Goal: Task Accomplishment & Management: Use online tool/utility

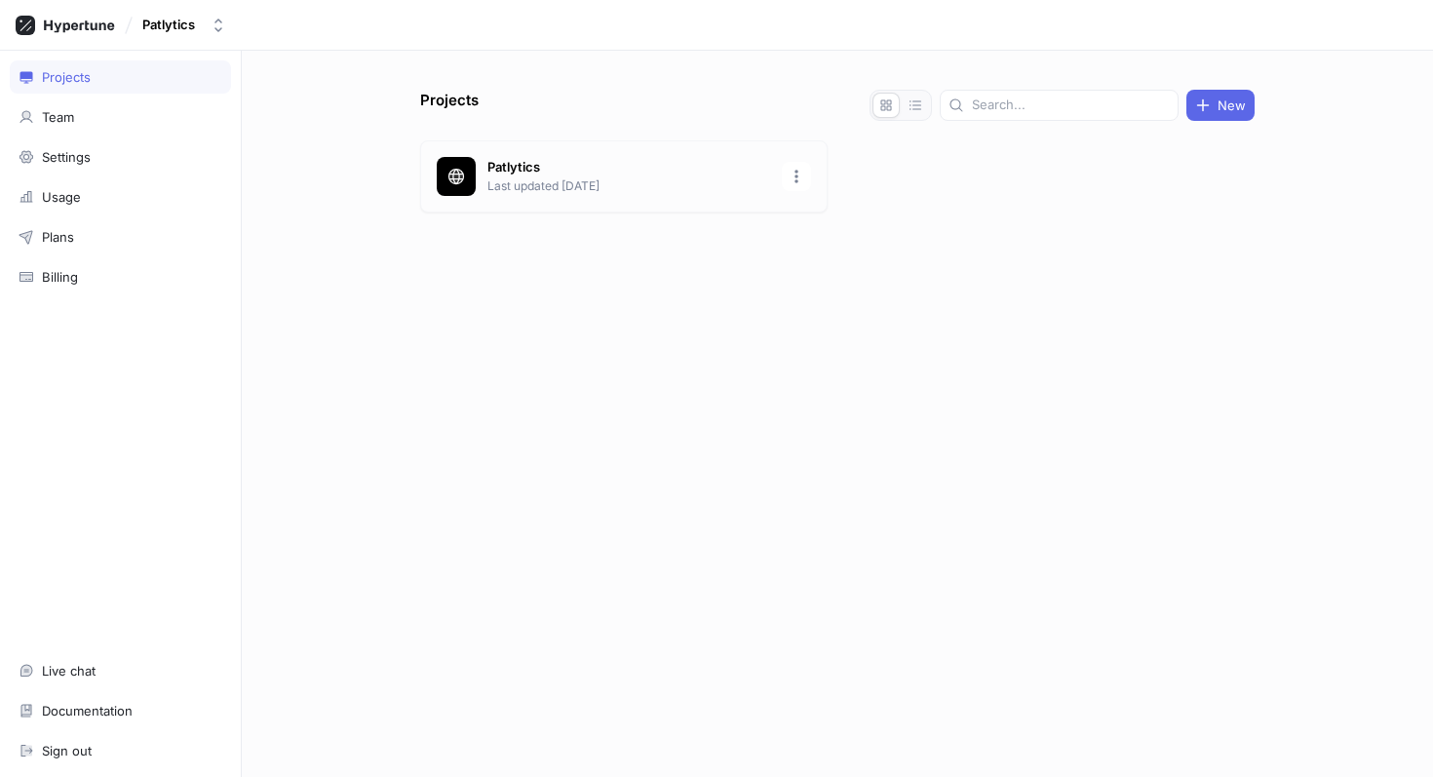
click at [600, 190] on p "Last updated [DATE]" at bounding box center [628, 186] width 283 height 18
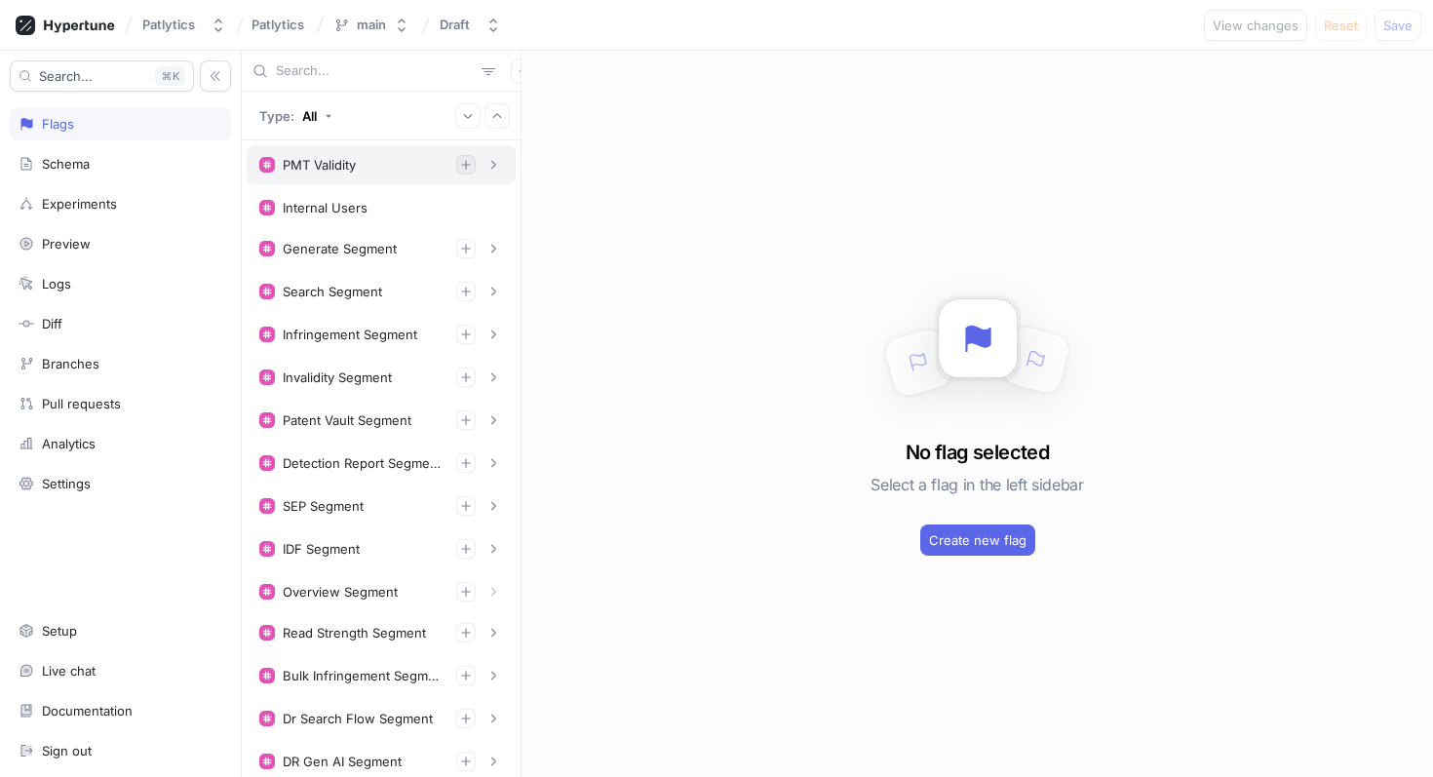
click at [460, 164] on icon "button" at bounding box center [466, 165] width 12 height 12
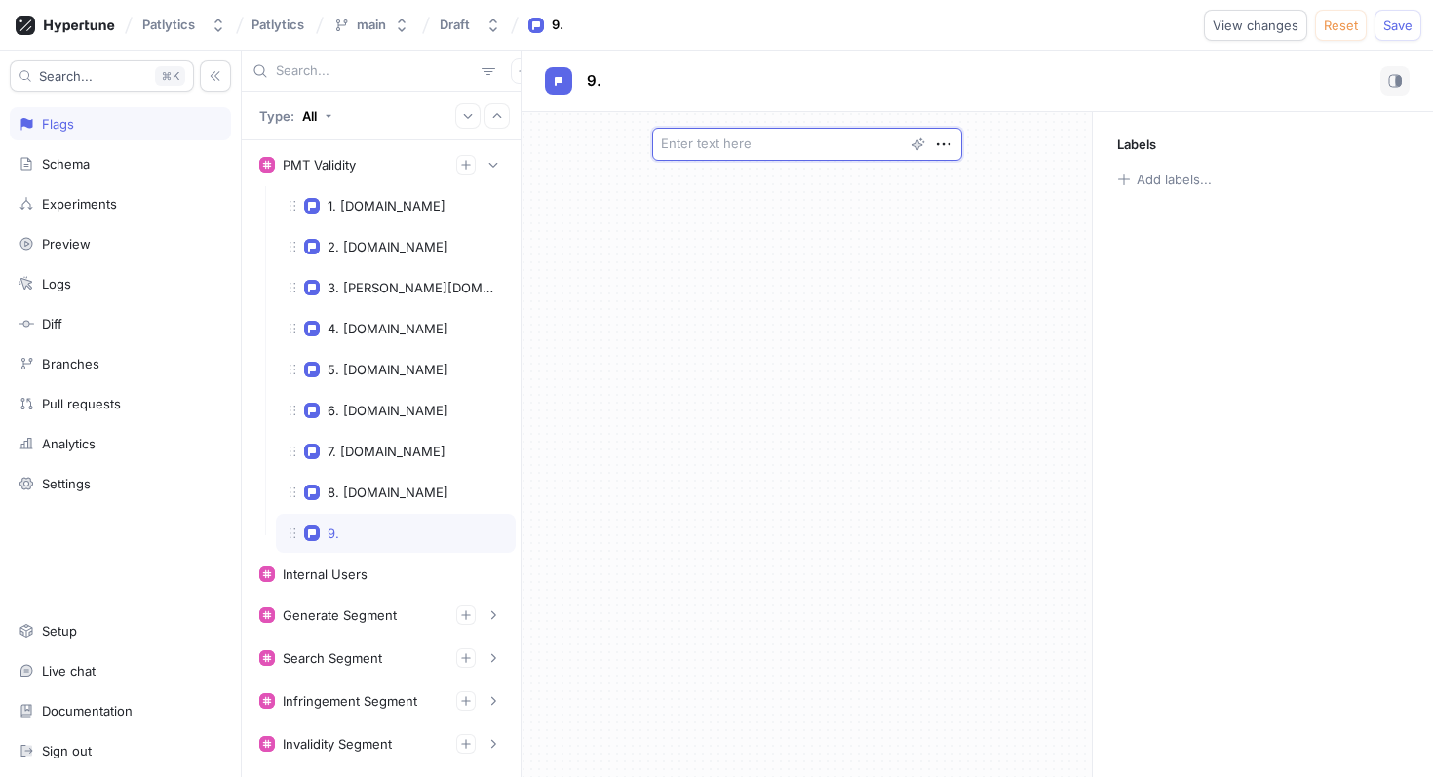
type textarea "x"
type textarea "re"
type textarea "x"
type textarea "rei"
type textarea "x"
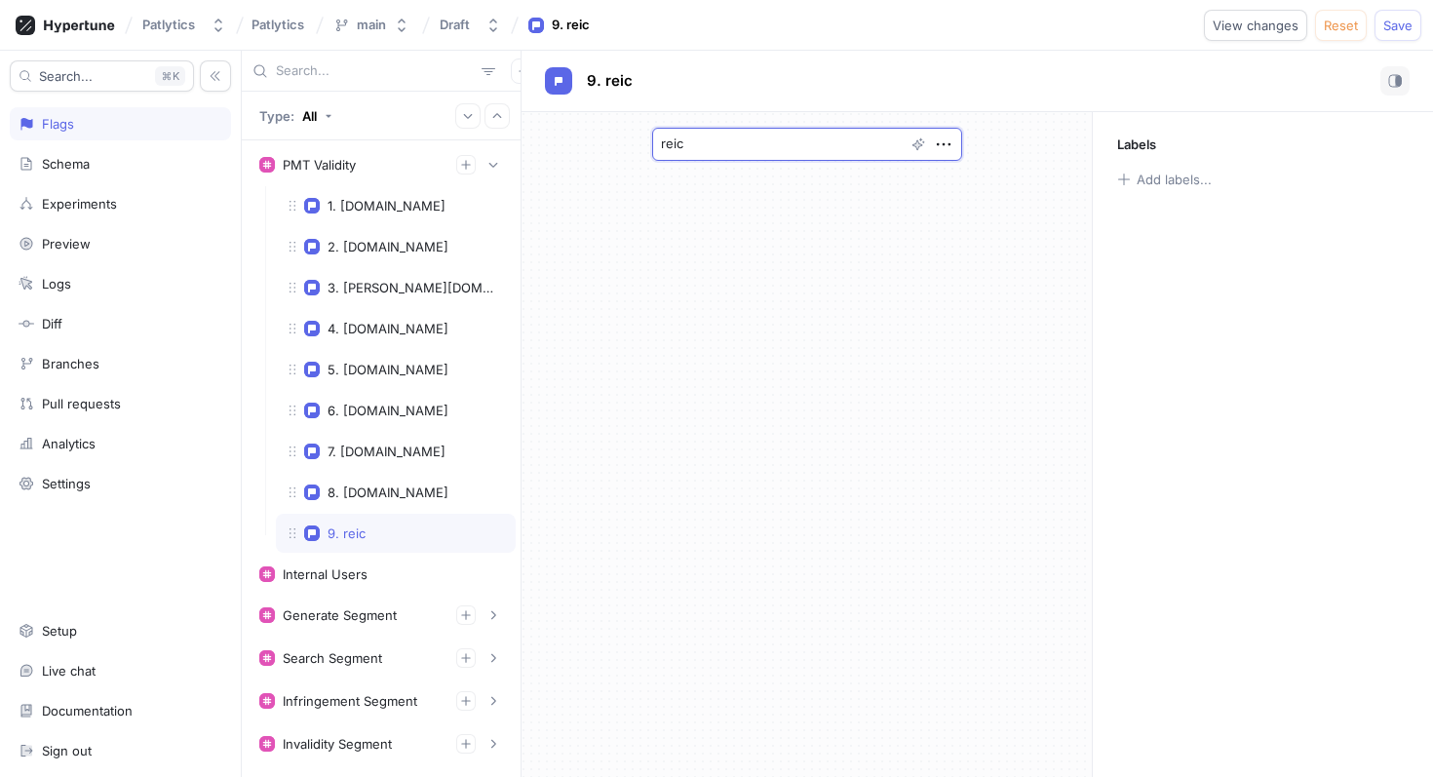
type textarea "[PERSON_NAME]"
type textarea "x"
type textarea "reichm"
type textarea "x"
type textarea "reichma"
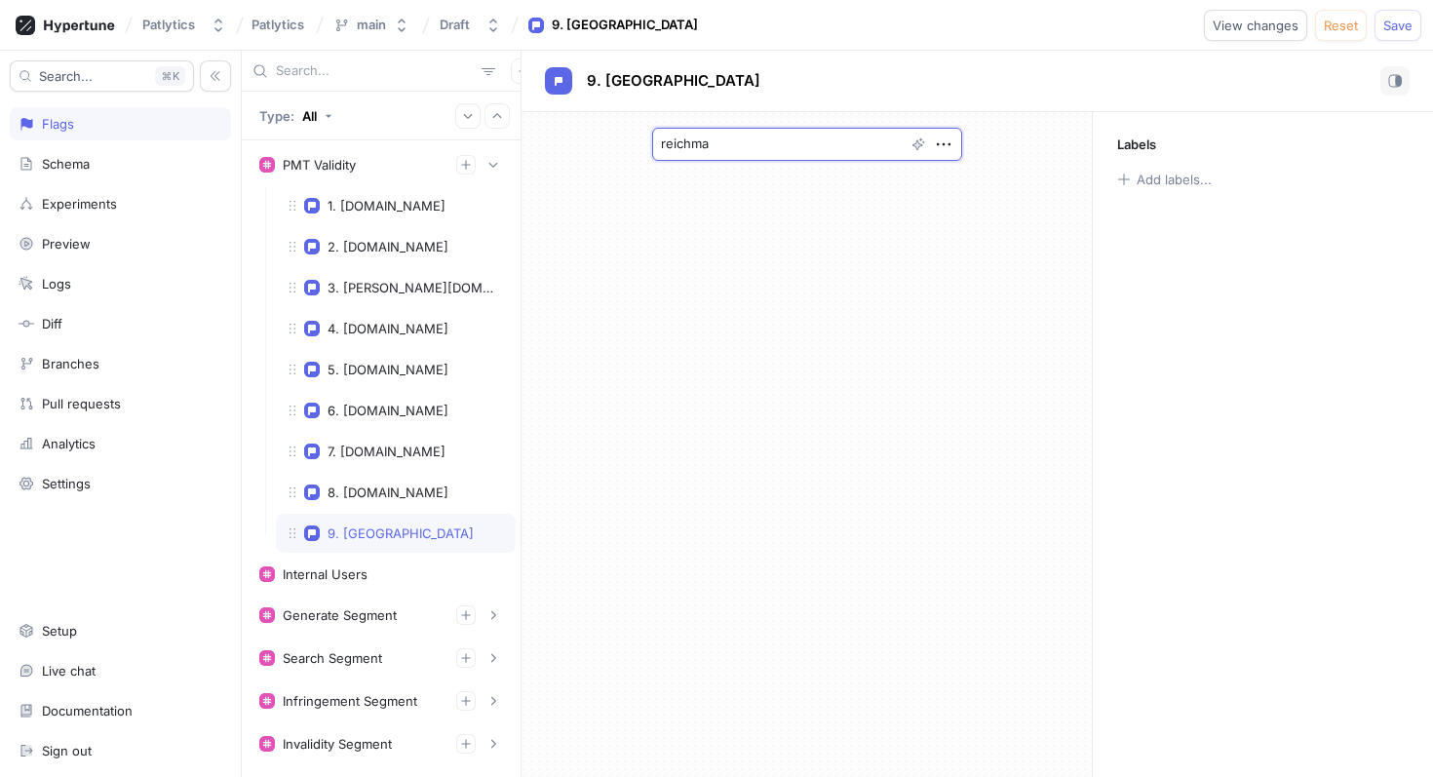
type textarea "x"
type textarea "[PERSON_NAME]"
type textarea "x"
type textarea "[PERSON_NAME]"
type textarea "x"
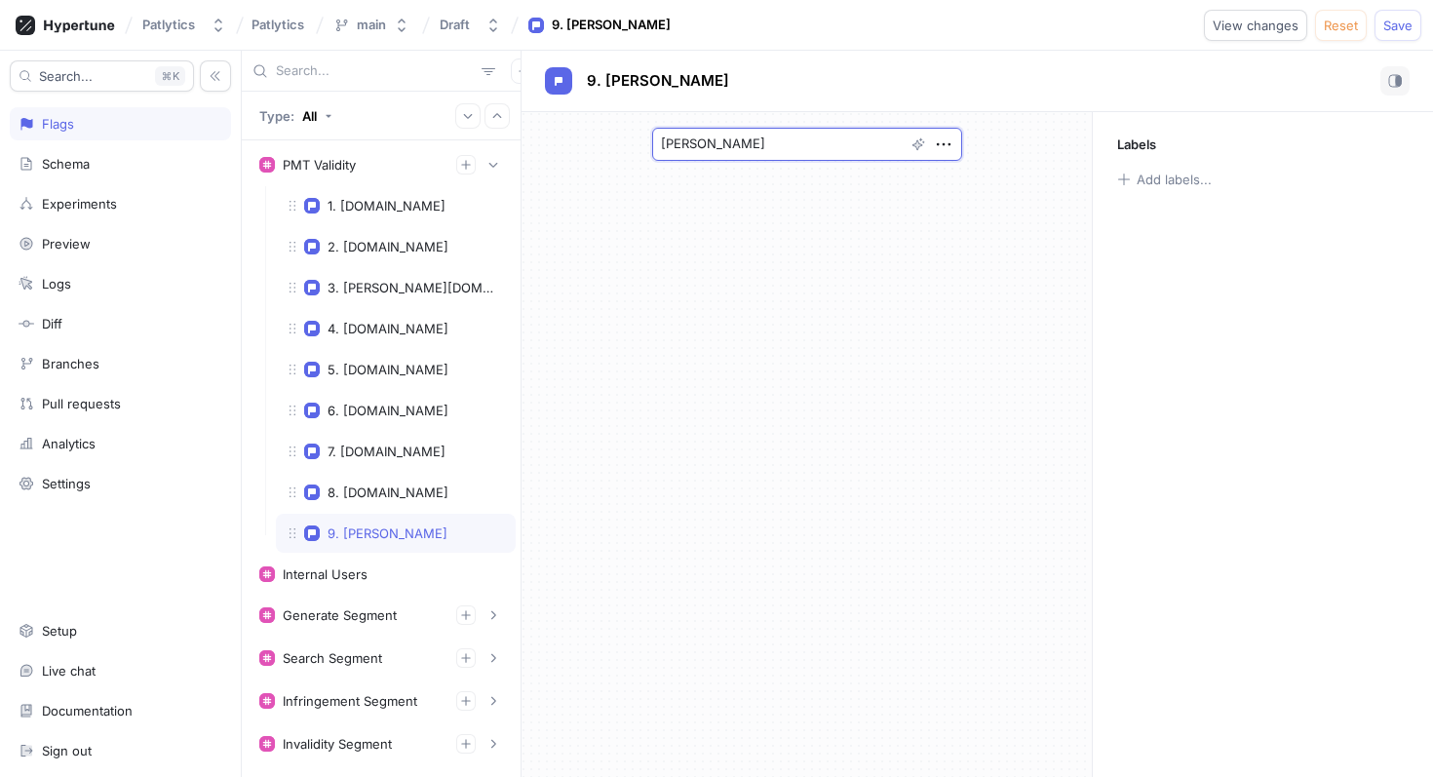
type textarea "[PERSON_NAME]."
type textarea "x"
type textarea "[PERSON_NAME][DOMAIN_NAME]"
type textarea "x"
type textarea "[PERSON_NAME][DOMAIN_NAME]"
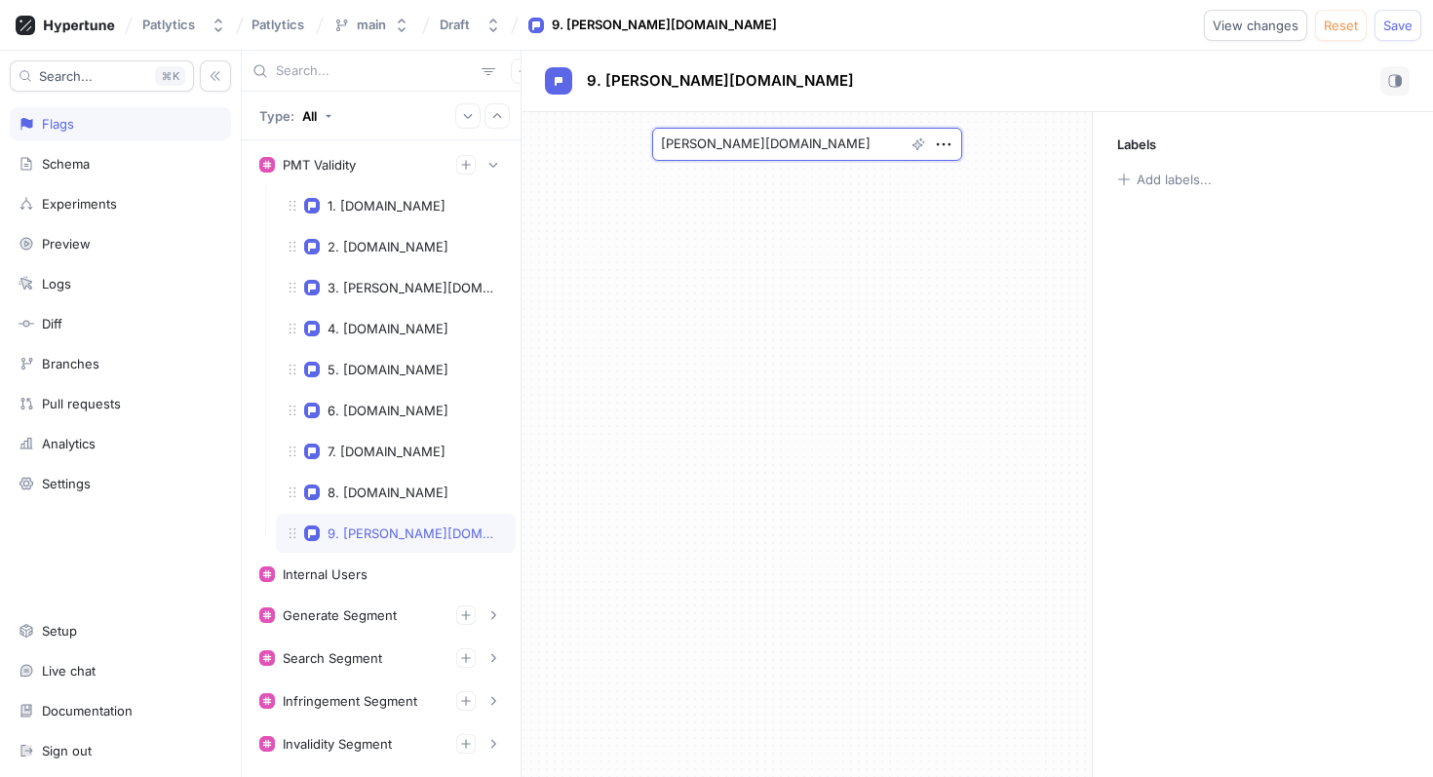
click at [793, 148] on textarea "[PERSON_NAME][DOMAIN_NAME]" at bounding box center [807, 144] width 310 height 33
click at [793, 149] on textarea "[PERSON_NAME][DOMAIN_NAME]" at bounding box center [807, 144] width 310 height 33
type textarea "x"
type textarea "[PERSON_NAME][DOMAIN_NAME]"
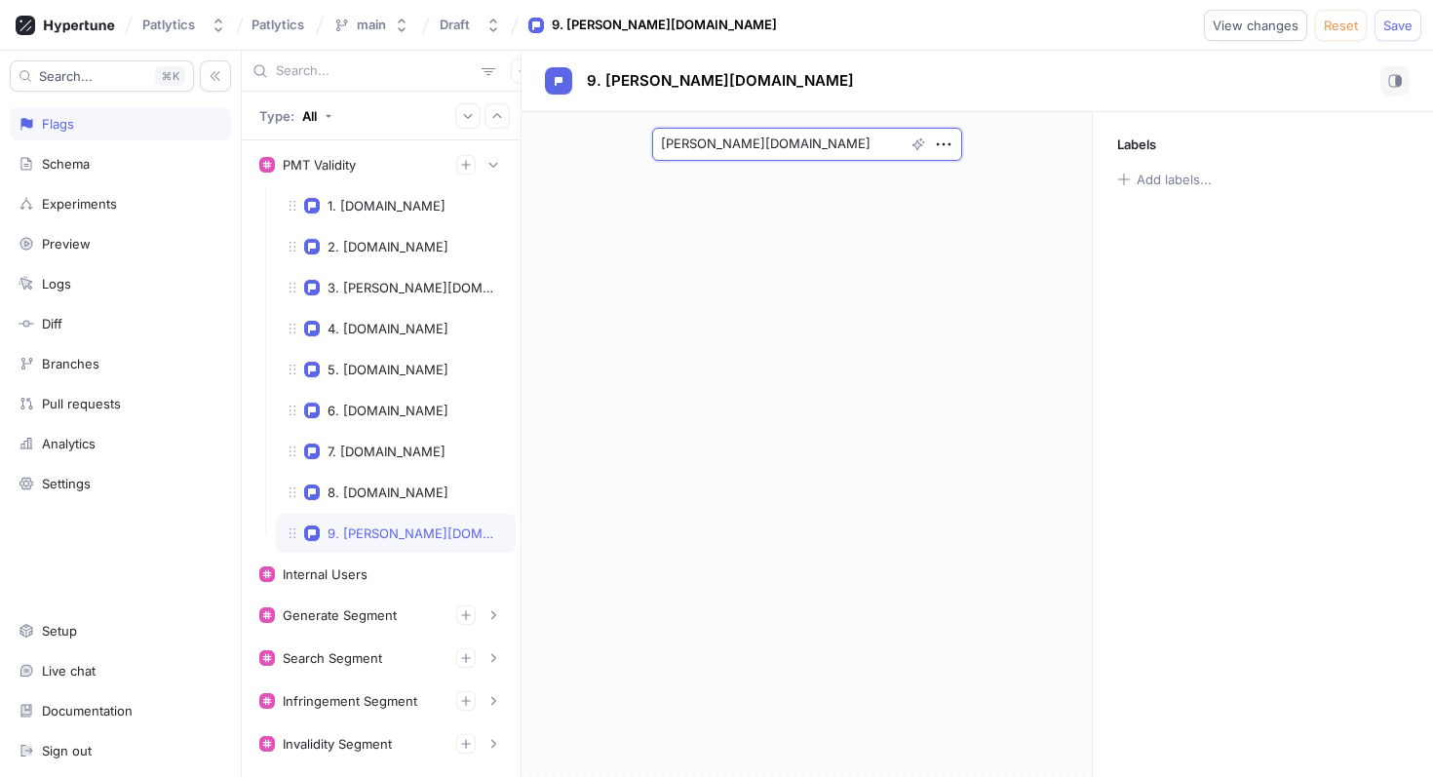
paste textarea "nbayar@reichmanjorgense"
type textarea "x"
type textarea "[EMAIL_ADDRESS][DOMAIN_NAME]"
drag, startPoint x: 712, startPoint y: 144, endPoint x: 611, endPoint y: 139, distance: 100.5
click at [623, 149] on div "[EMAIL_ADDRESS][DOMAIN_NAME]" at bounding box center [806, 144] width 570 height 64
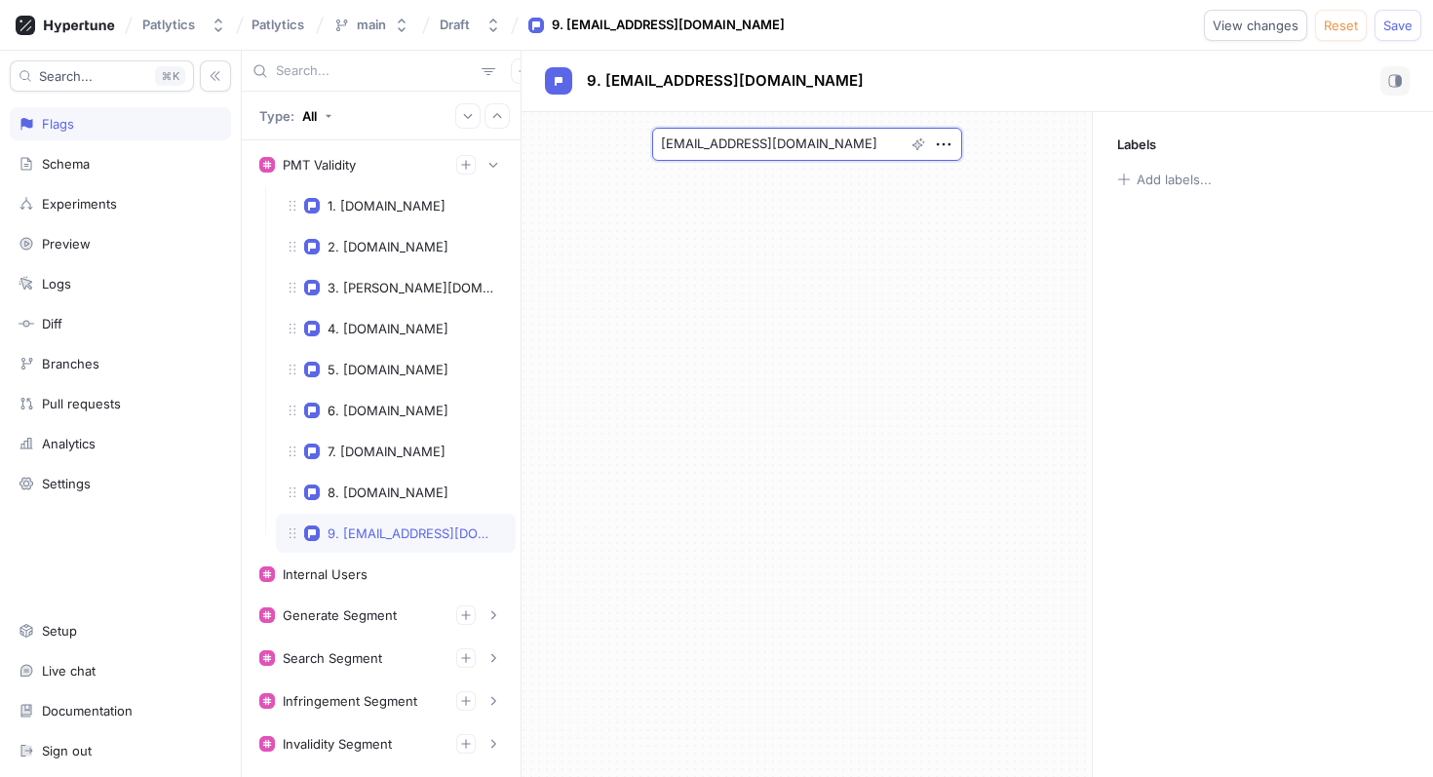
type textarea "x"
type textarea "[DOMAIN_NAME]"
drag, startPoint x: 828, startPoint y: 146, endPoint x: 606, endPoint y: 142, distance: 222.3
click at [607, 142] on div "[DOMAIN_NAME]" at bounding box center [806, 144] width 570 height 64
click at [836, 133] on textarea "[DOMAIN_NAME]" at bounding box center [807, 144] width 310 height 33
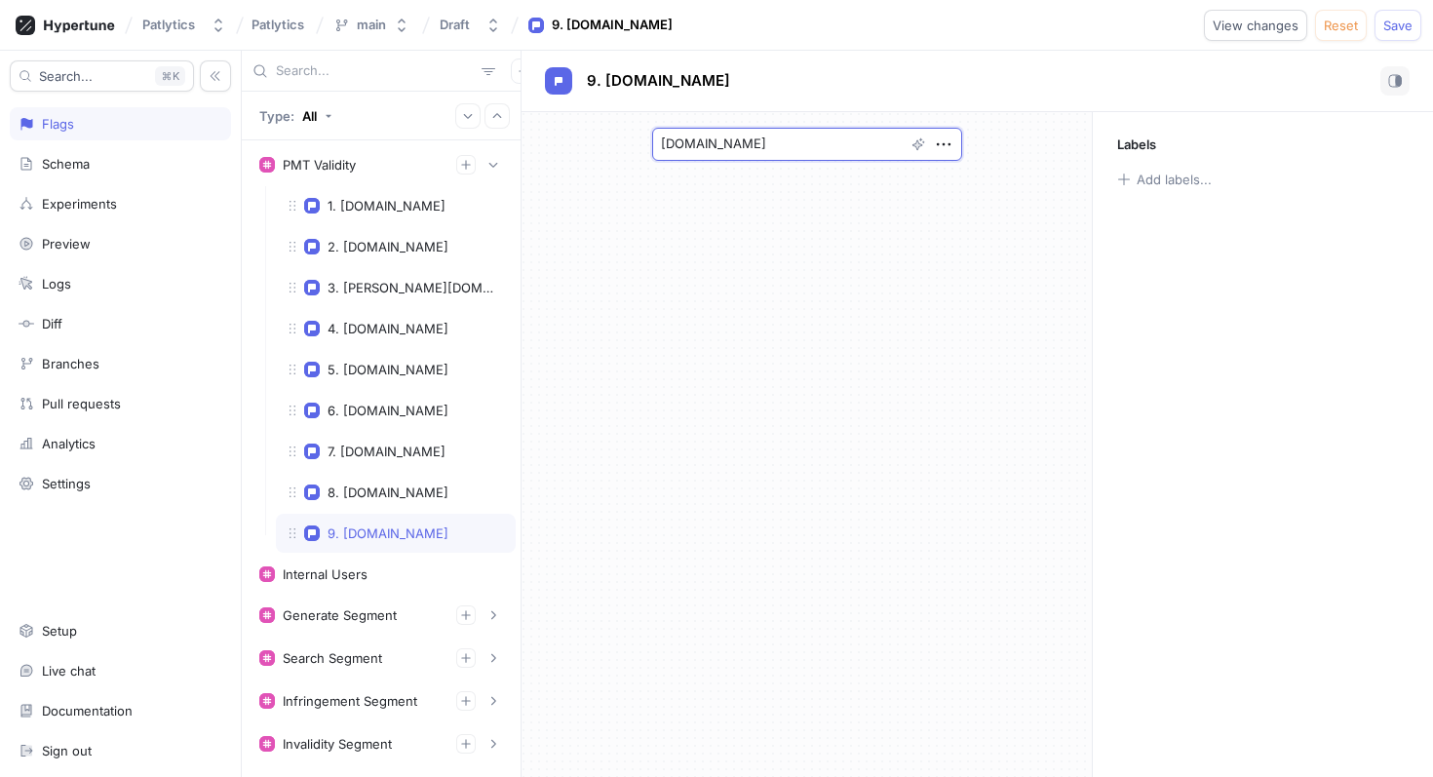
click at [833, 143] on textarea "[DOMAIN_NAME]" at bounding box center [807, 144] width 310 height 33
type textarea "x"
type textarea "[DOMAIN_NAME]"
click at [1395, 35] on button "Save" at bounding box center [1397, 25] width 47 height 31
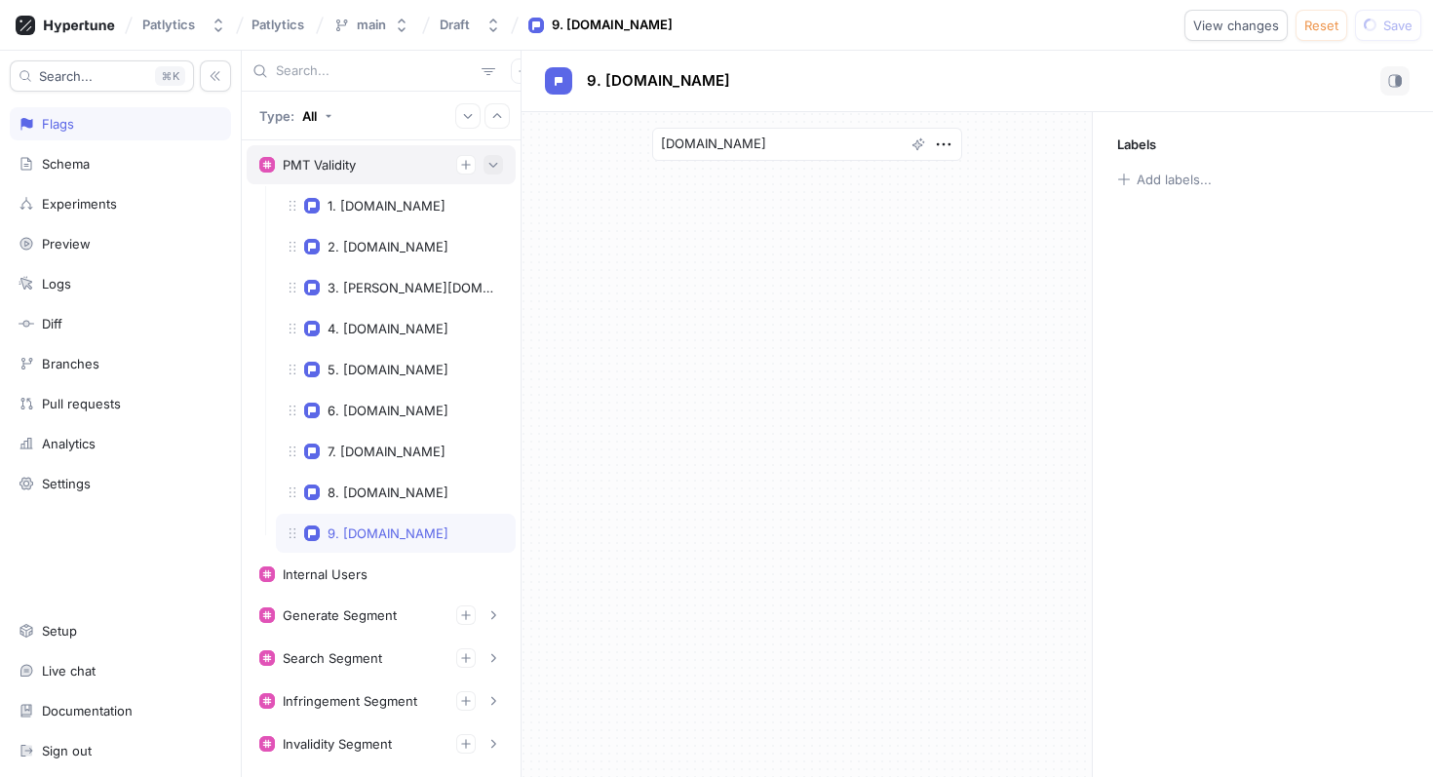
click at [493, 168] on icon "button" at bounding box center [493, 165] width 12 height 12
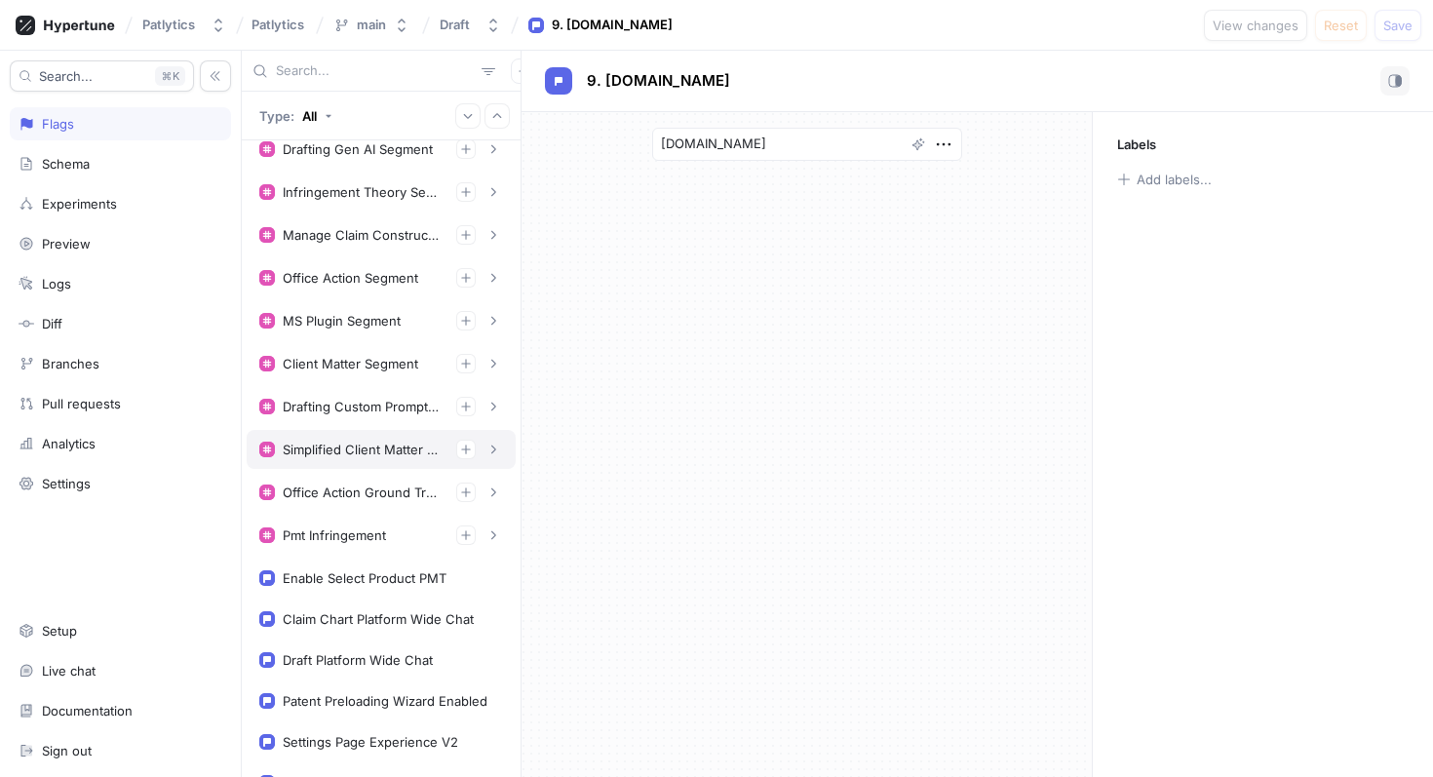
scroll to position [1152, 0]
click at [464, 535] on icon "button" at bounding box center [466, 533] width 12 height 12
type textarea "x"
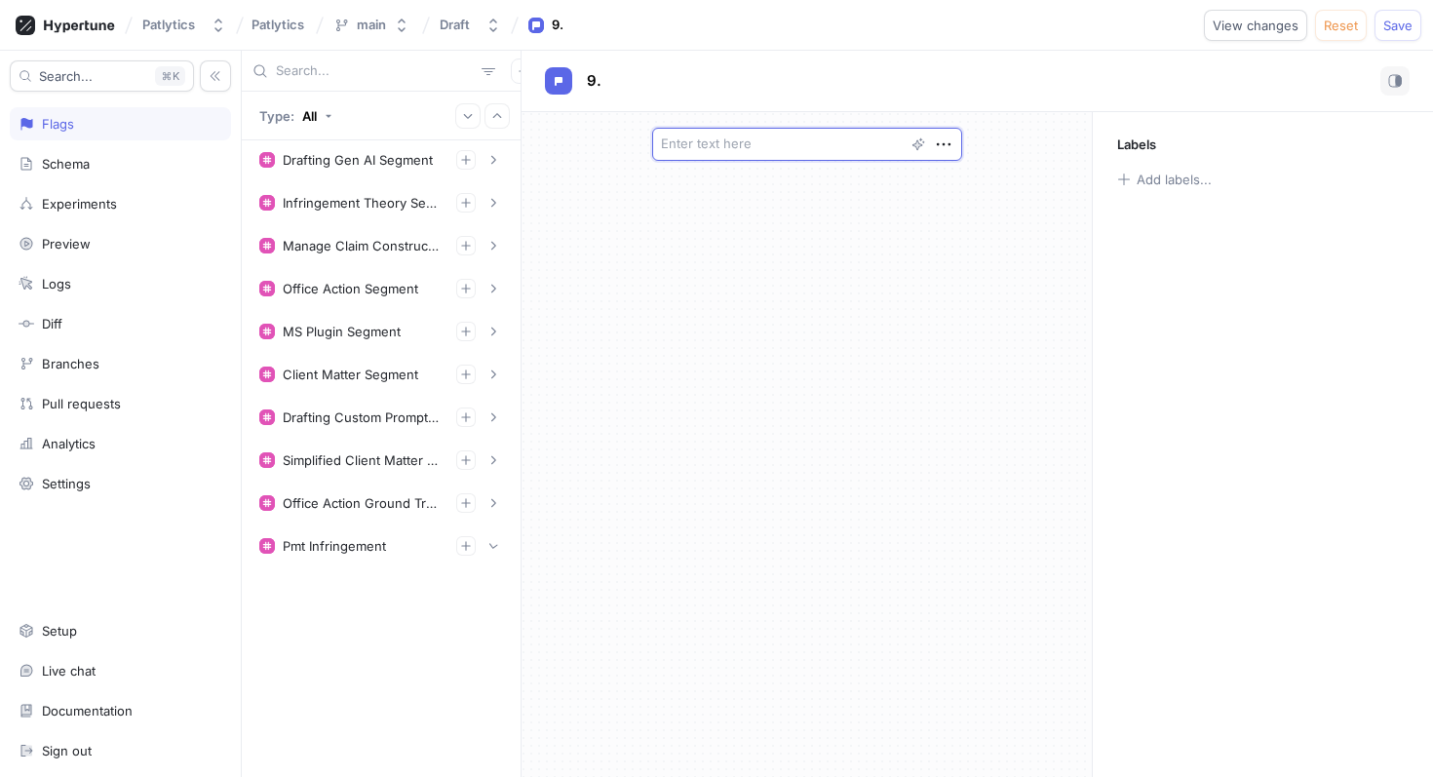
scroll to position [786, 0]
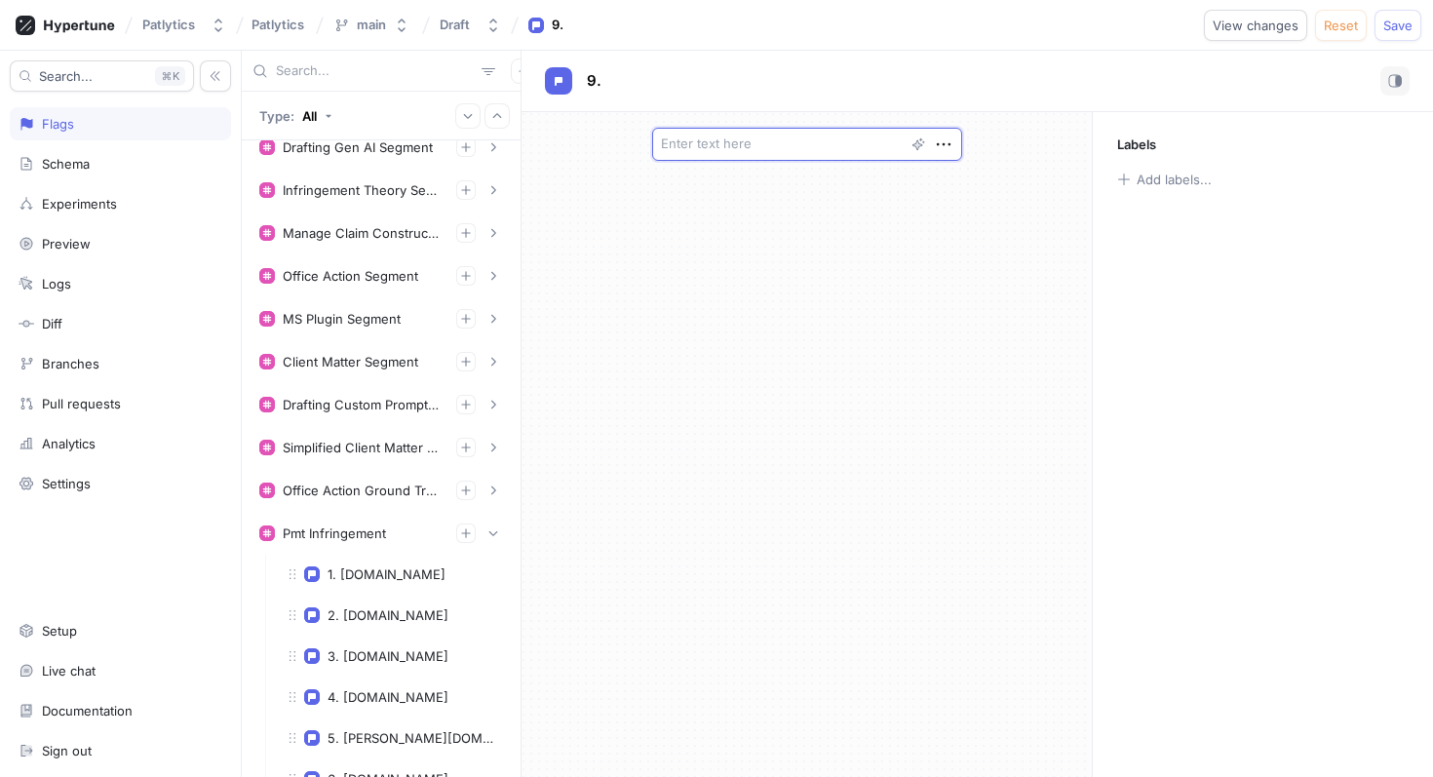
click at [721, 147] on textarea at bounding box center [807, 144] width 310 height 33
paste textarea "[DOMAIN_NAME]"
type textarea "x"
type textarea "[DOMAIN_NAME]"
click at [1389, 31] on span "Save" at bounding box center [1397, 25] width 29 height 12
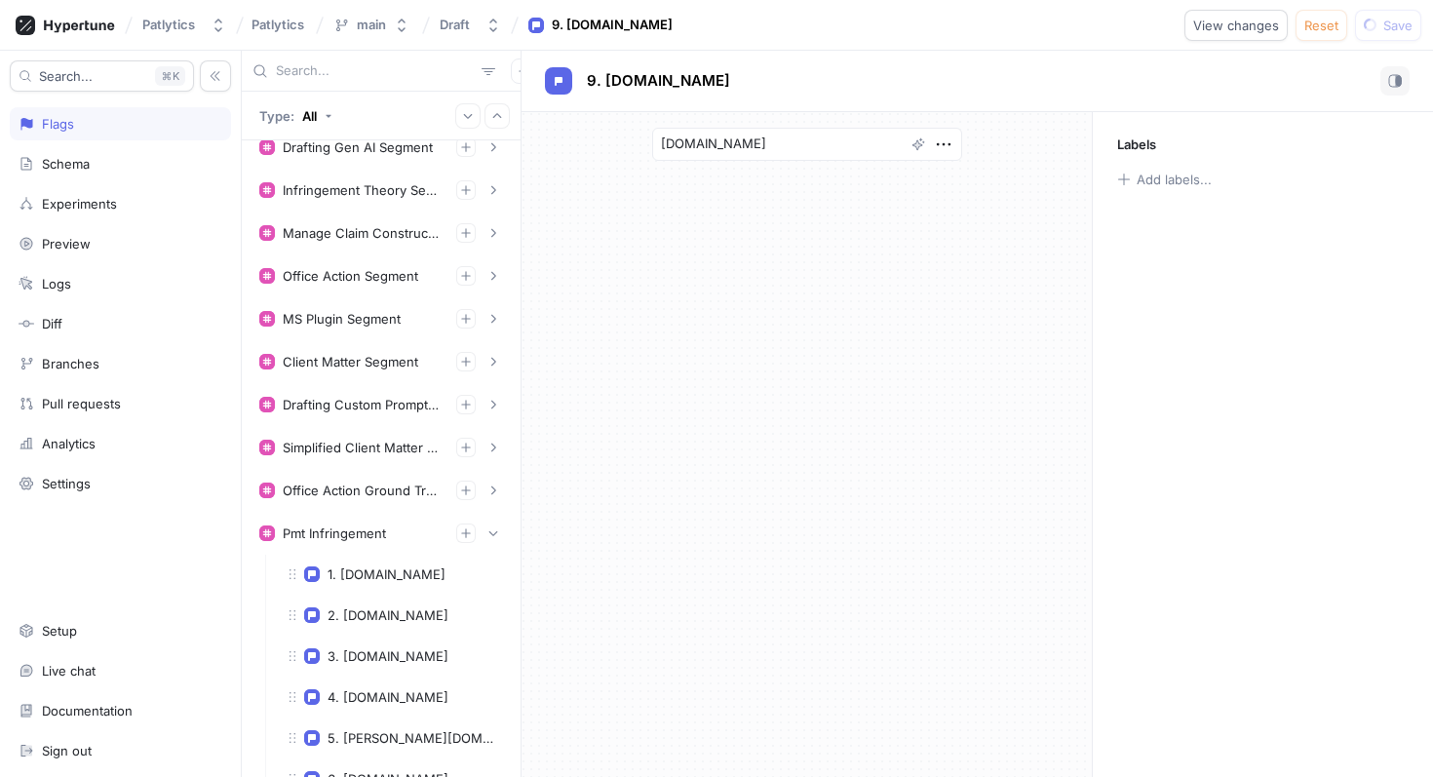
type textarea "x"
